Goal: Navigation & Orientation: Find specific page/section

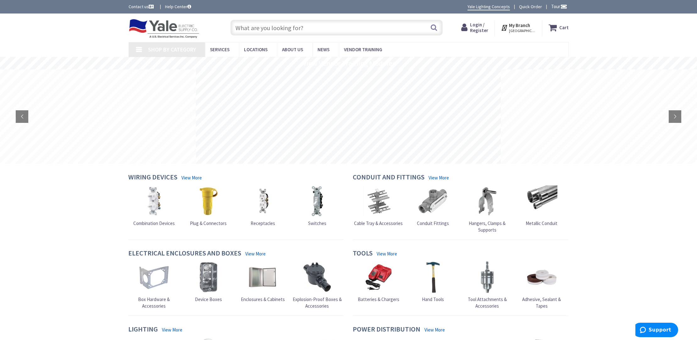
click at [528, 33] on span "[GEOGRAPHIC_DATA], [GEOGRAPHIC_DATA]" at bounding box center [522, 30] width 27 height 5
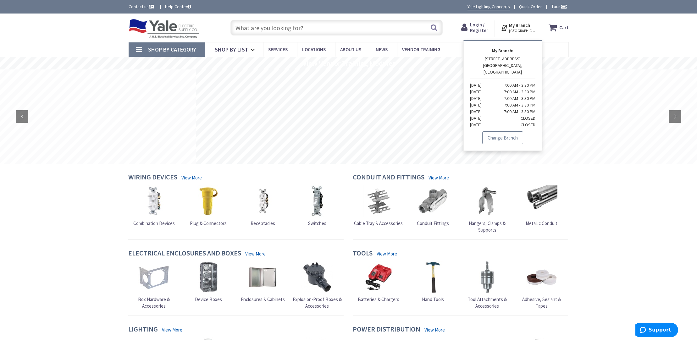
click at [506, 131] on link "Change Branch" at bounding box center [503, 137] width 41 height 13
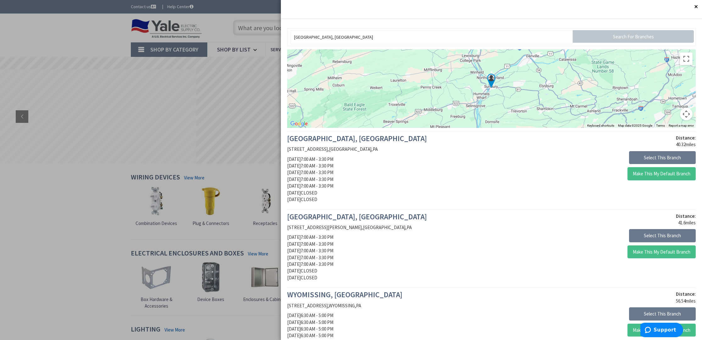
click at [618, 37] on input "Search For Branches" at bounding box center [633, 36] width 121 height 13
click at [432, 172] on div "LEBANON, PA 2030 CORNWALL RD , LEBANON , PA Monday 7:00 AM - 3:30 PM Tuesday 7:…" at bounding box center [386, 171] width 209 height 72
click at [115, 31] on div at bounding box center [351, 170] width 702 height 340
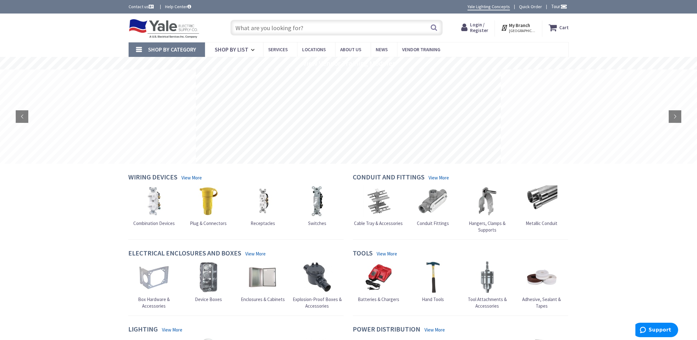
click at [143, 6] on link "Contact us" at bounding box center [142, 6] width 26 height 6
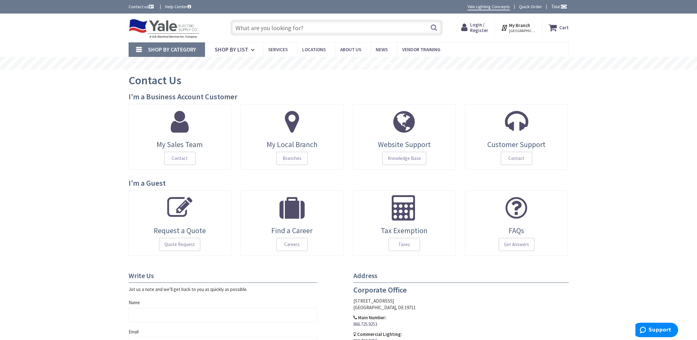
click at [178, 95] on h3 "I’m a Business Account Customer" at bounding box center [349, 97] width 440 height 8
click at [347, 80] on div "Contact Us" at bounding box center [349, 82] width 440 height 24
click at [254, 48] on icon at bounding box center [254, 50] width 6 height 14
click at [288, 26] on input "text" at bounding box center [337, 28] width 212 height 16
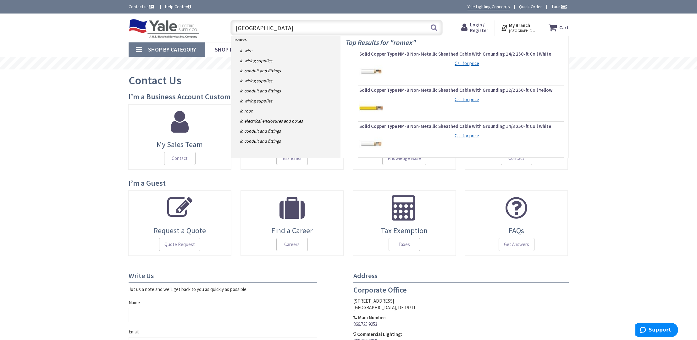
type input "Rome"
drag, startPoint x: 285, startPoint y: 28, endPoint x: 249, endPoint y: 50, distance: 41.8
click at [249, 50] on link "in Wire" at bounding box center [286, 51] width 109 height 10
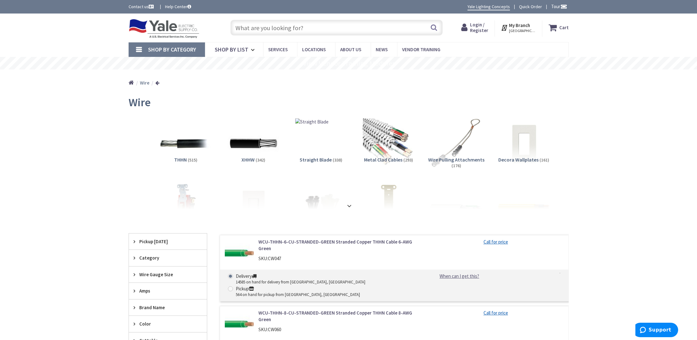
click at [282, 49] on span "Services" at bounding box center [278, 50] width 20 height 6
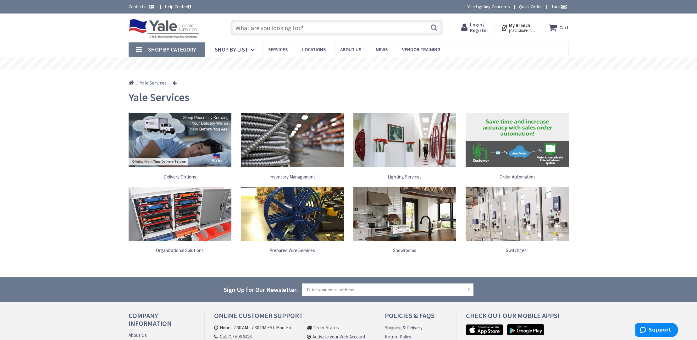
click at [231, 77] on div "Home Yale Services" at bounding box center [349, 81] width 472 height 22
click at [184, 177] on link "Delivery Options" at bounding box center [180, 176] width 103 height 13
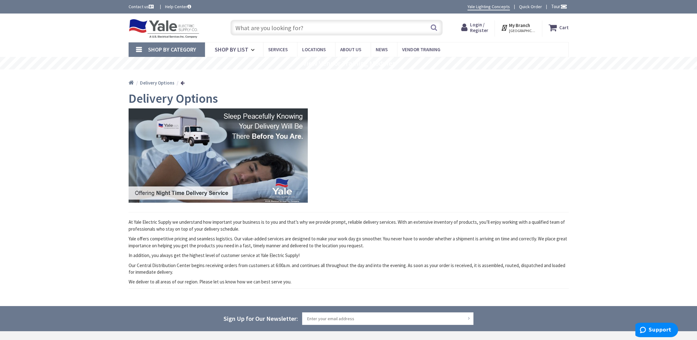
click at [129, 84] on link "Home" at bounding box center [131, 83] width 5 height 8
